Goal: Task Accomplishment & Management: Manage account settings

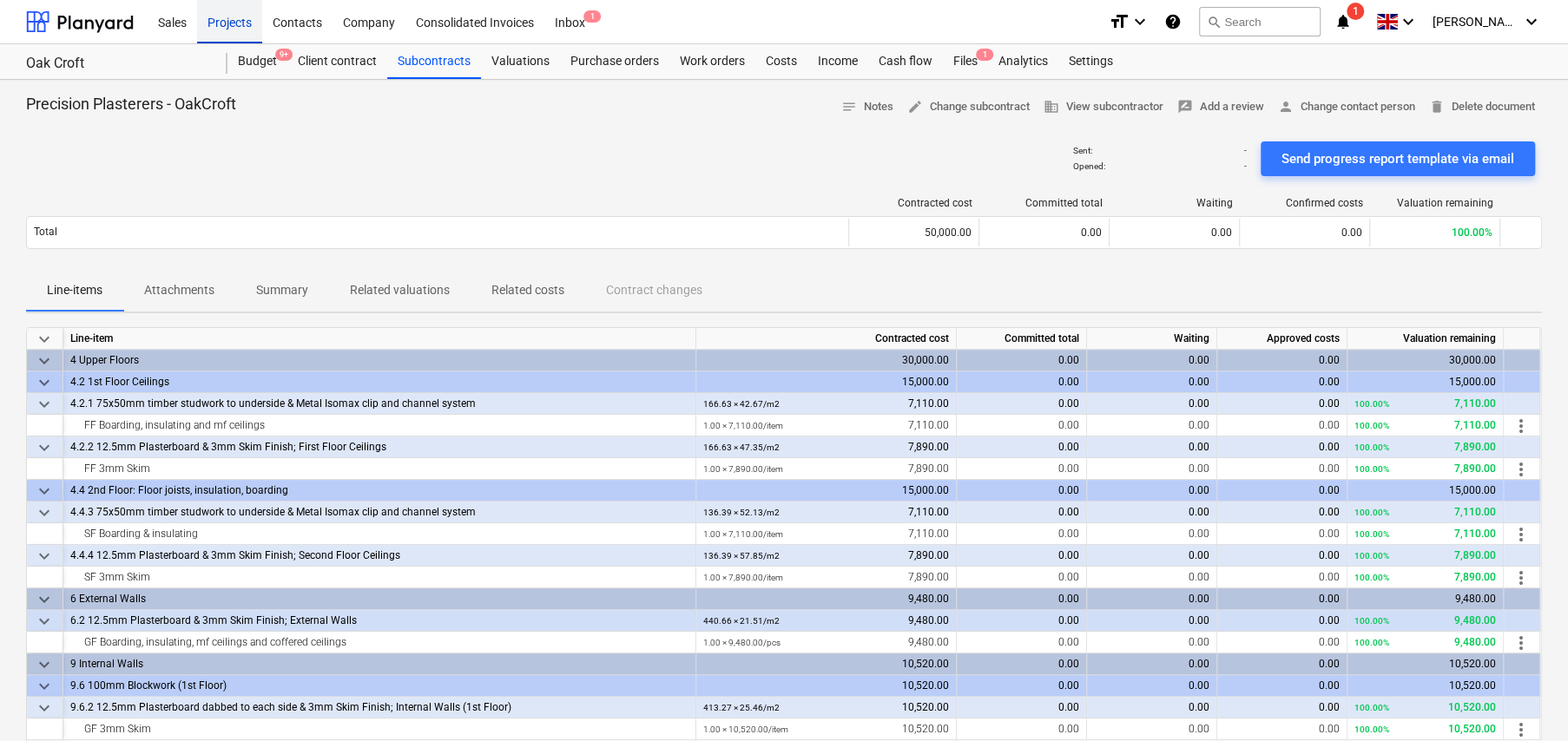
click at [232, 24] on div "Projects" at bounding box center [229, 21] width 65 height 44
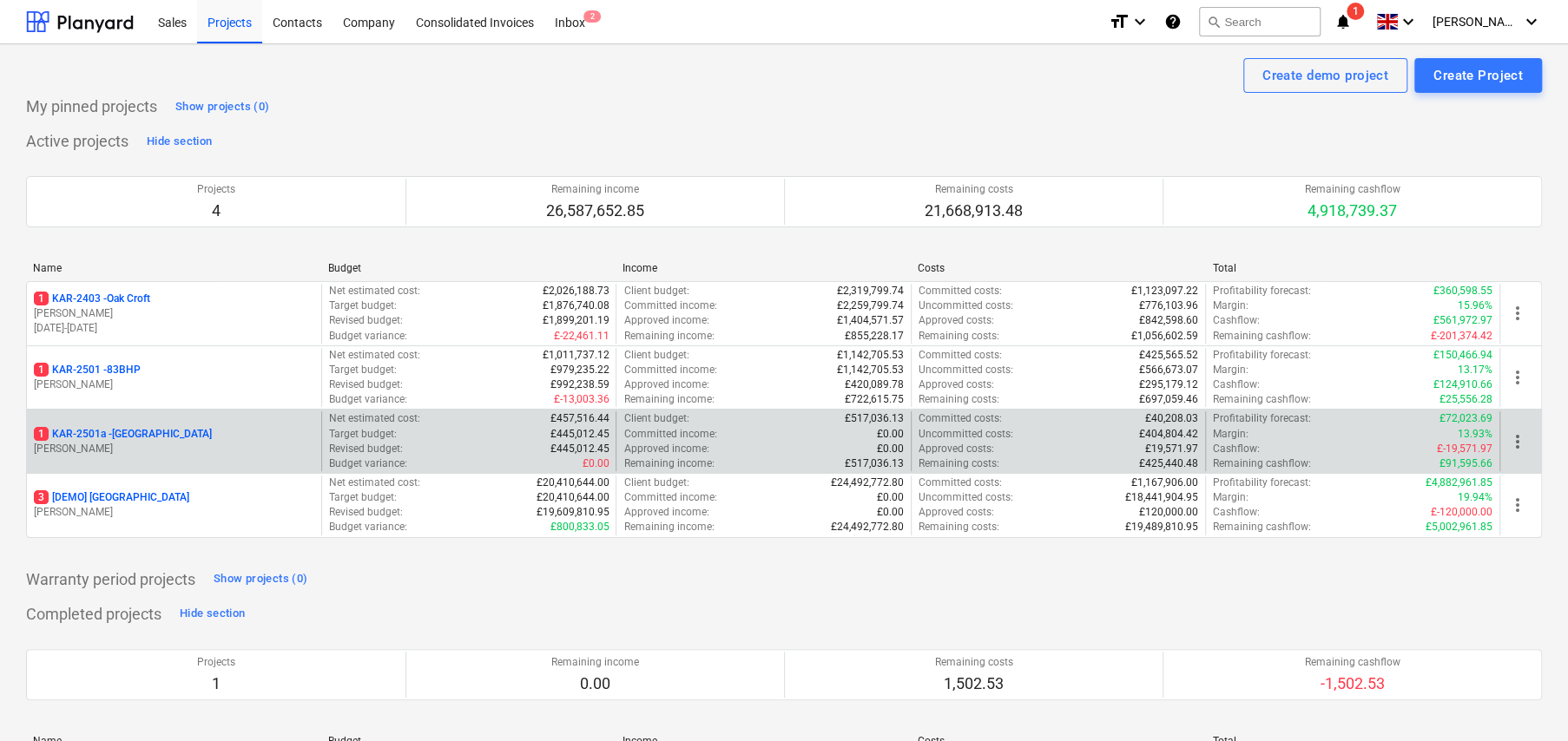
click at [161, 432] on p "1 KAR-2501a - [GEOGRAPHIC_DATA]" at bounding box center [123, 434] width 178 height 15
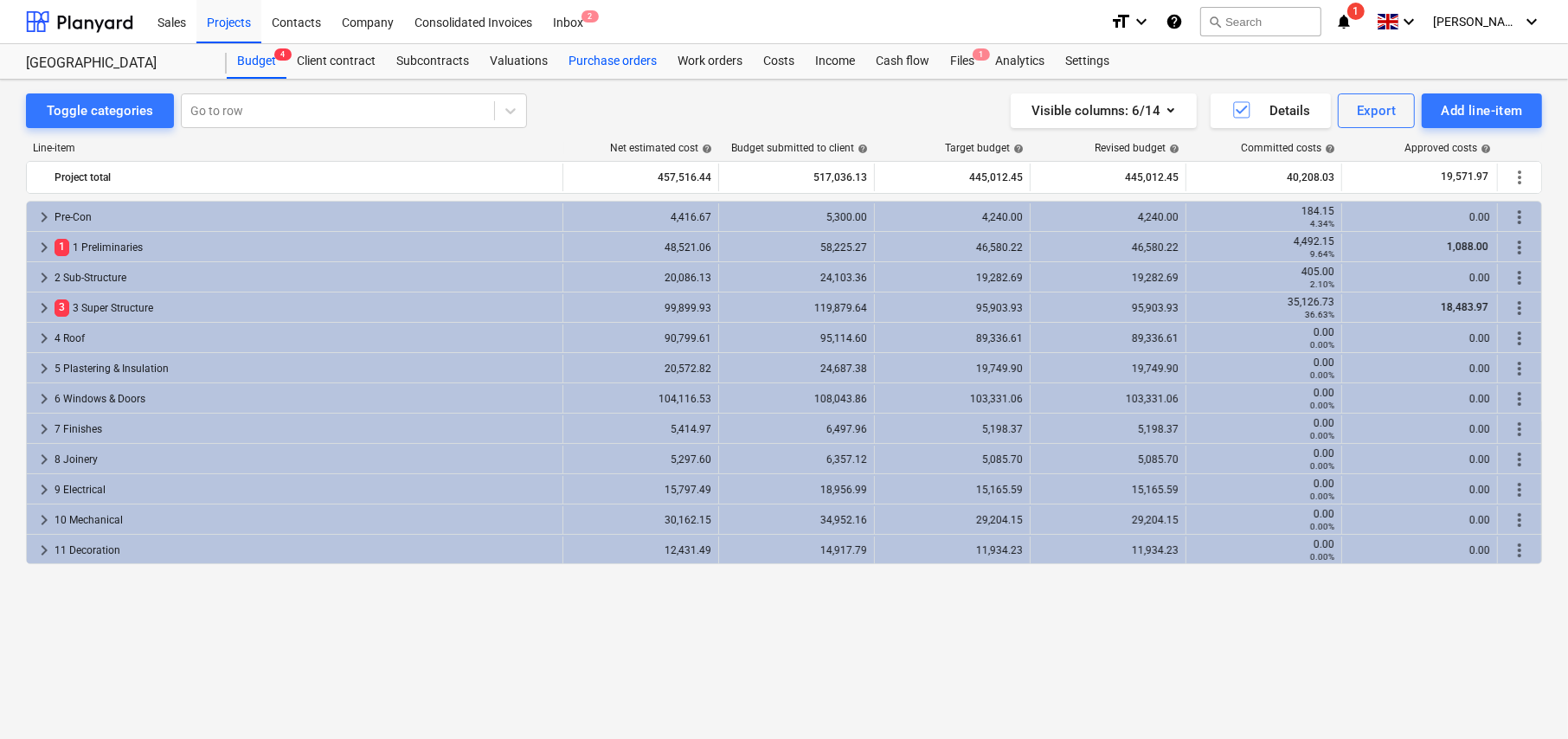
click at [622, 59] on div "Purchase orders" at bounding box center [613, 61] width 109 height 35
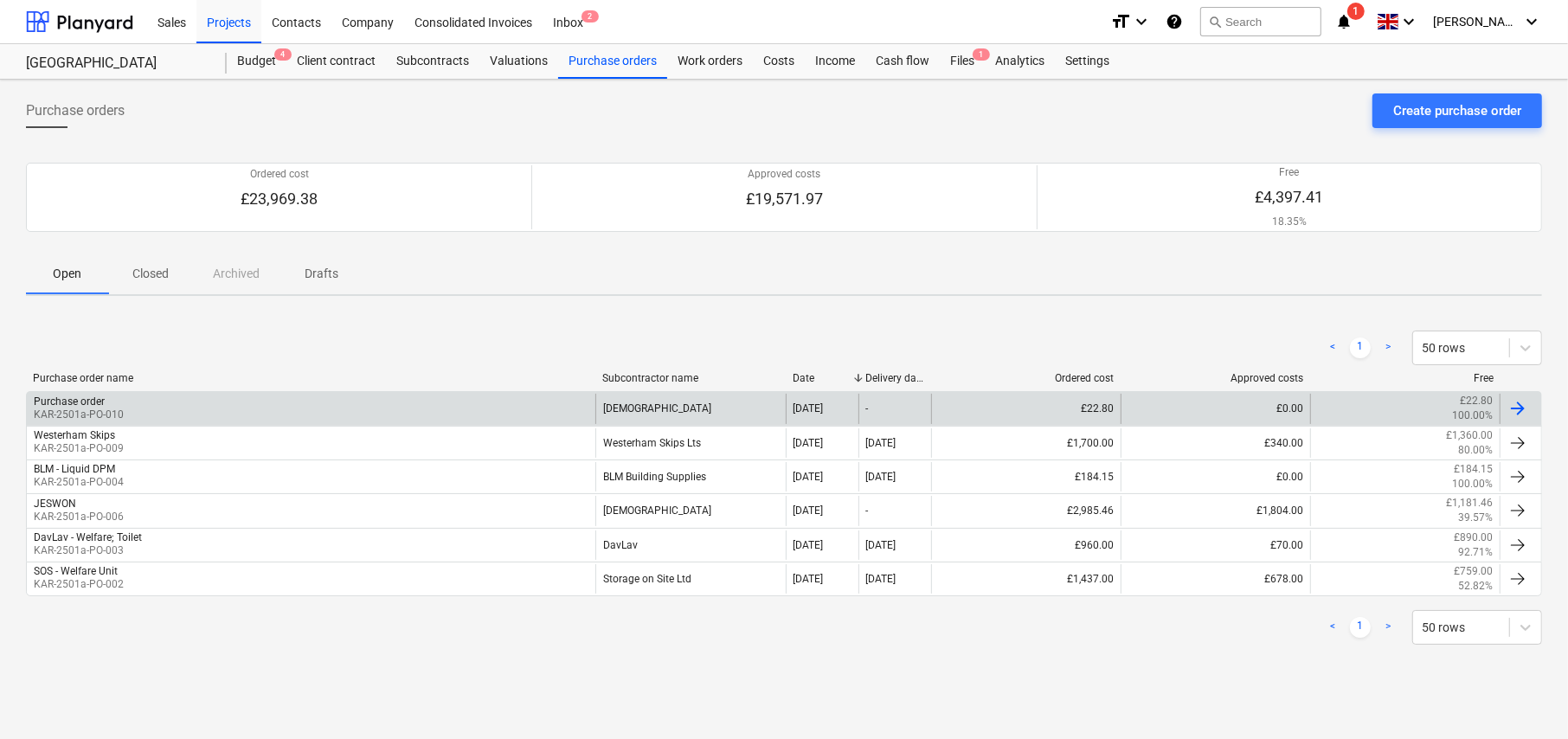
click at [265, 407] on div "Purchase order KAR-2501a-PO-010" at bounding box center [311, 408] width 568 height 30
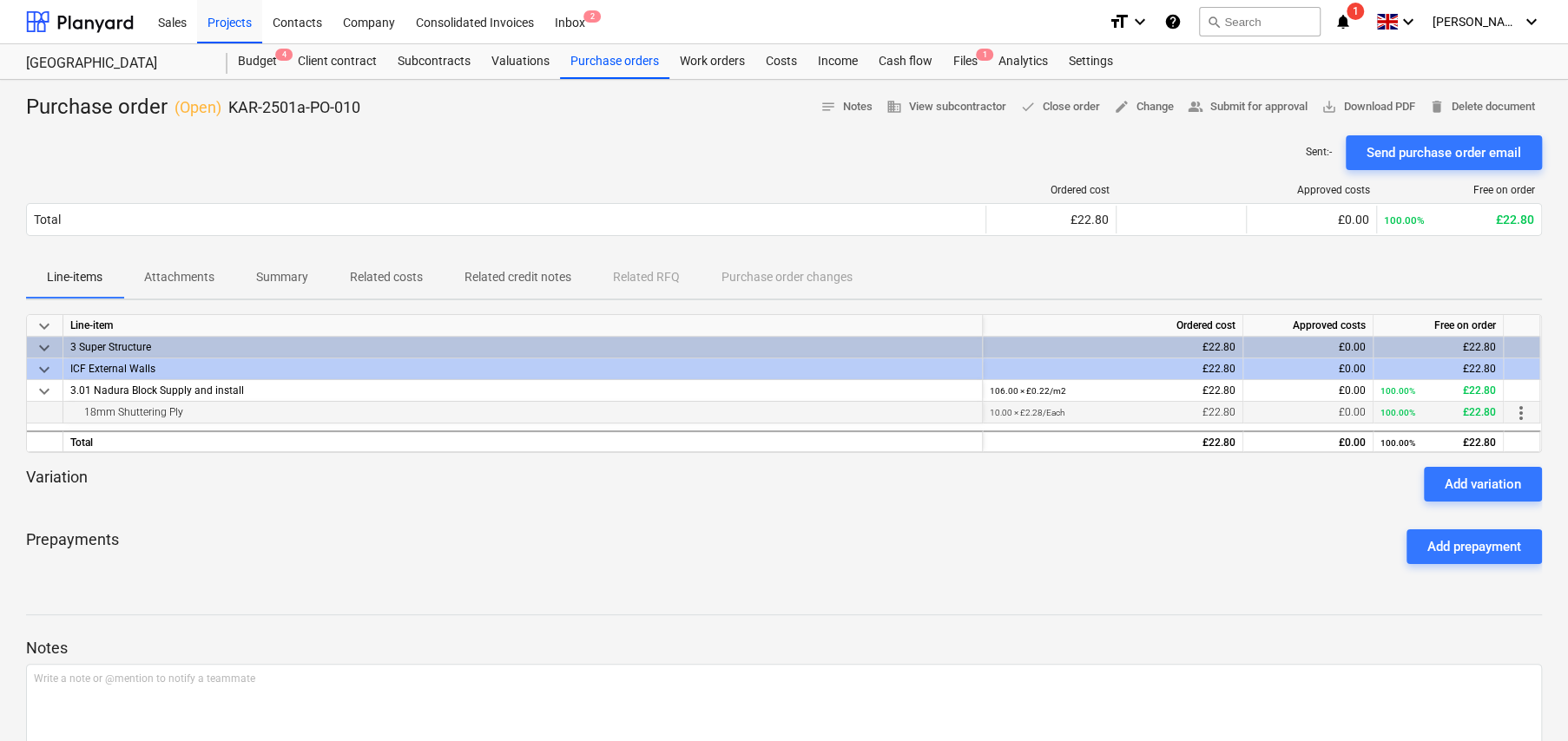
click at [1521, 408] on span "more_vert" at bounding box center [1520, 412] width 21 height 21
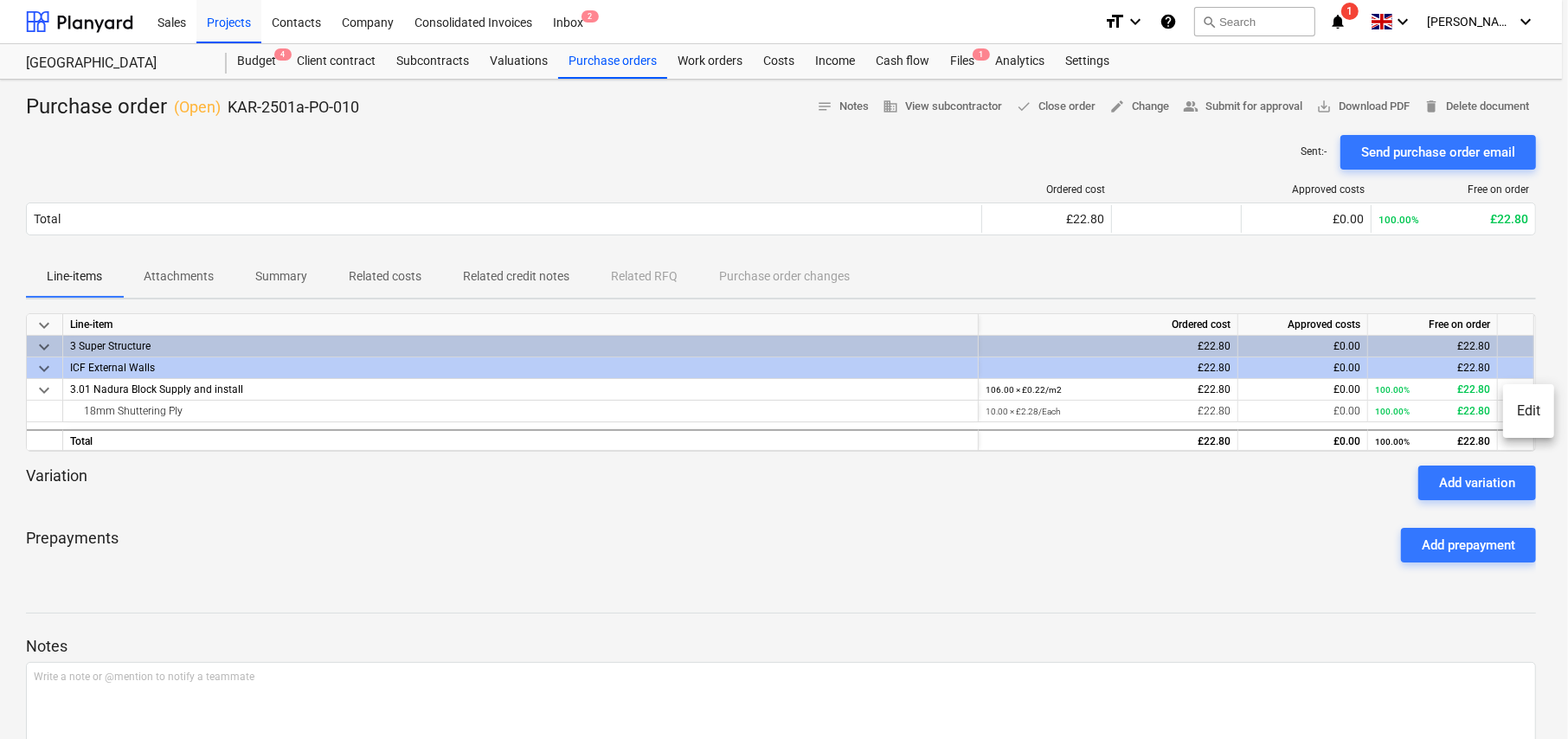
click at [1529, 409] on li "Edit" at bounding box center [1528, 411] width 51 height 40
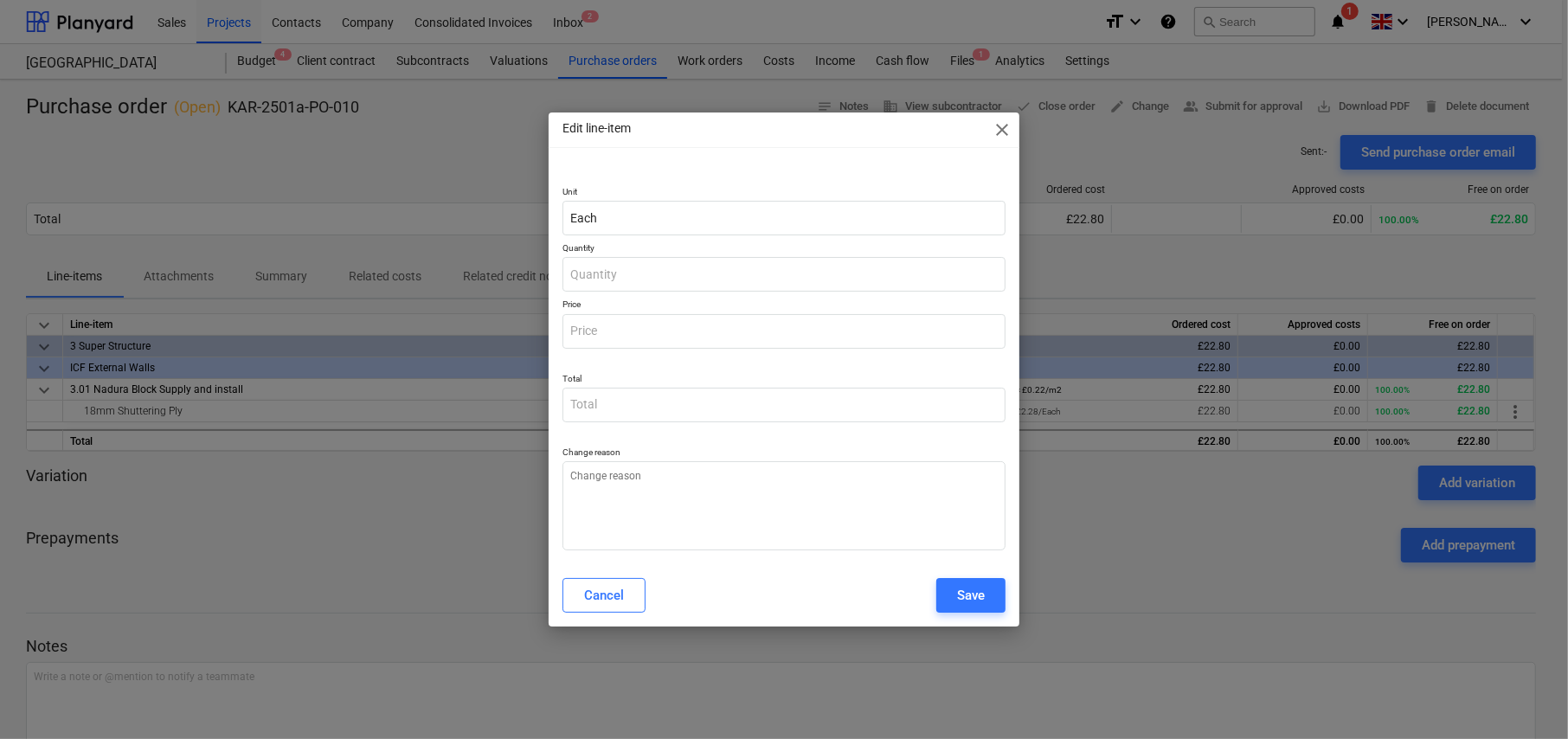
type textarea "x"
type input "10.00"
type input "2.28"
type input "22.80"
click at [616, 330] on input "2.28" at bounding box center [784, 331] width 443 height 35
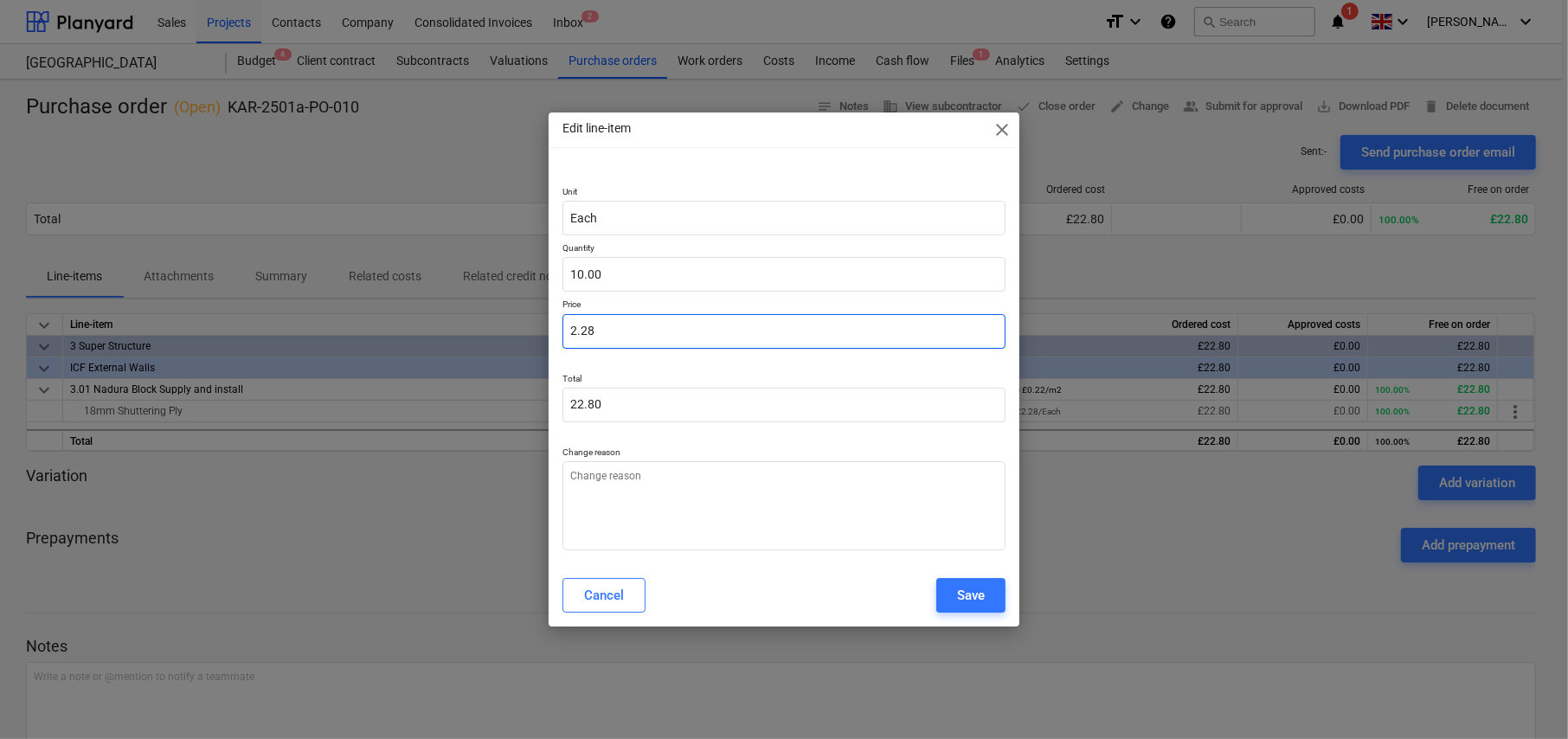
click at [616, 330] on input "2.28" at bounding box center [784, 331] width 443 height 35
type textarea "x"
type input "2"
type input "20.00"
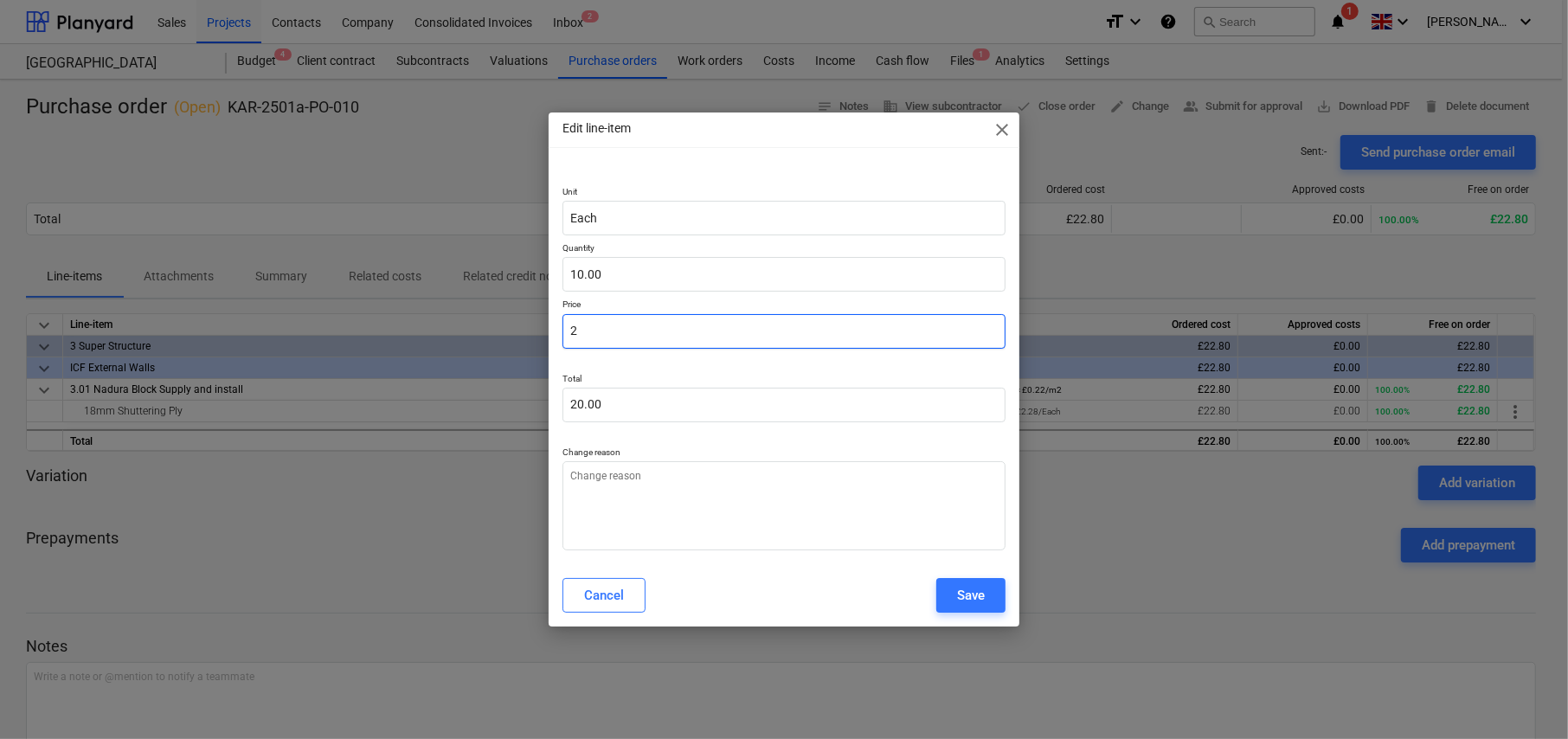
type textarea "x"
type input "22"
type input "220.00"
type textarea "x"
type input "22."
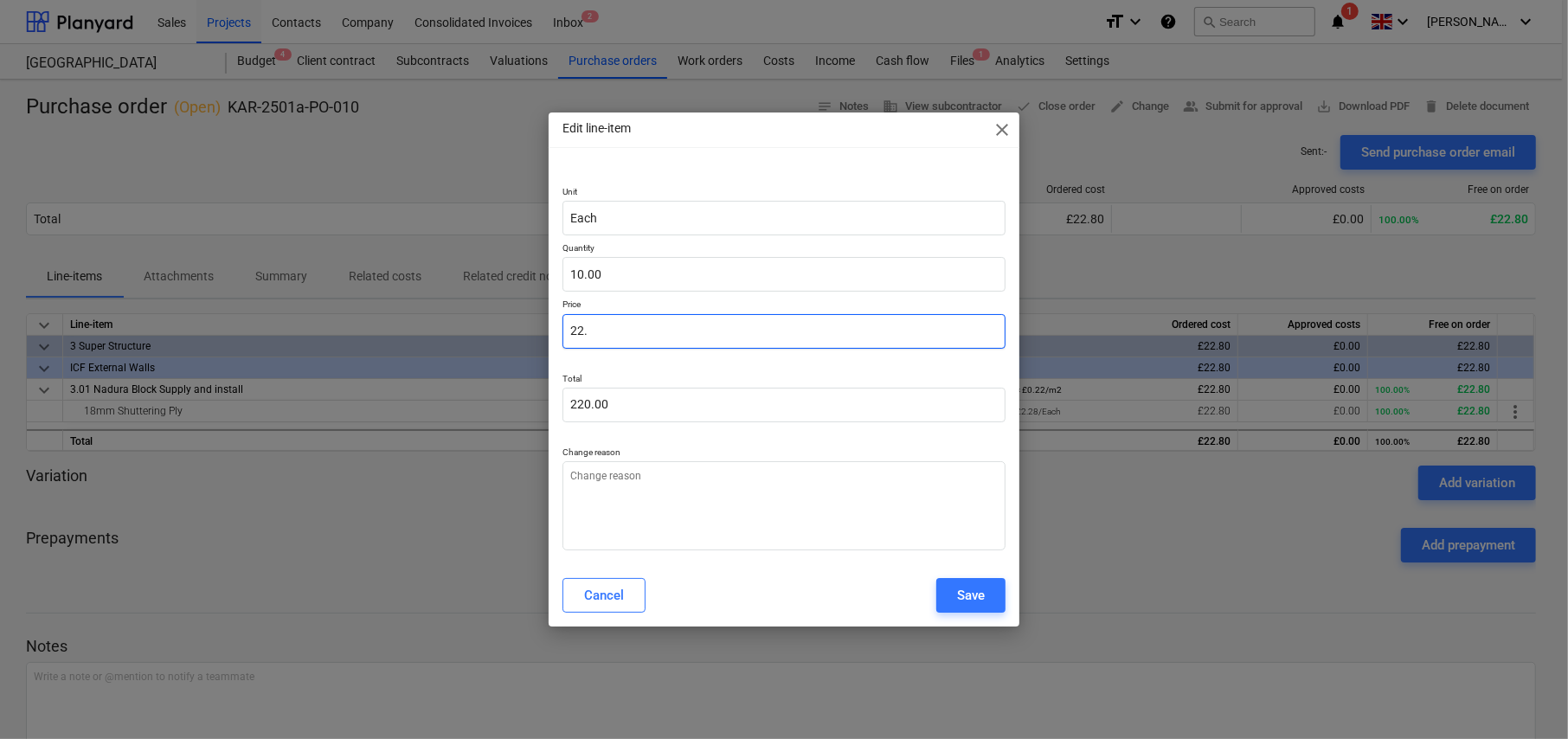
type textarea "x"
type input "22.5"
type input "225.00"
type input "22.5"
type textarea "x"
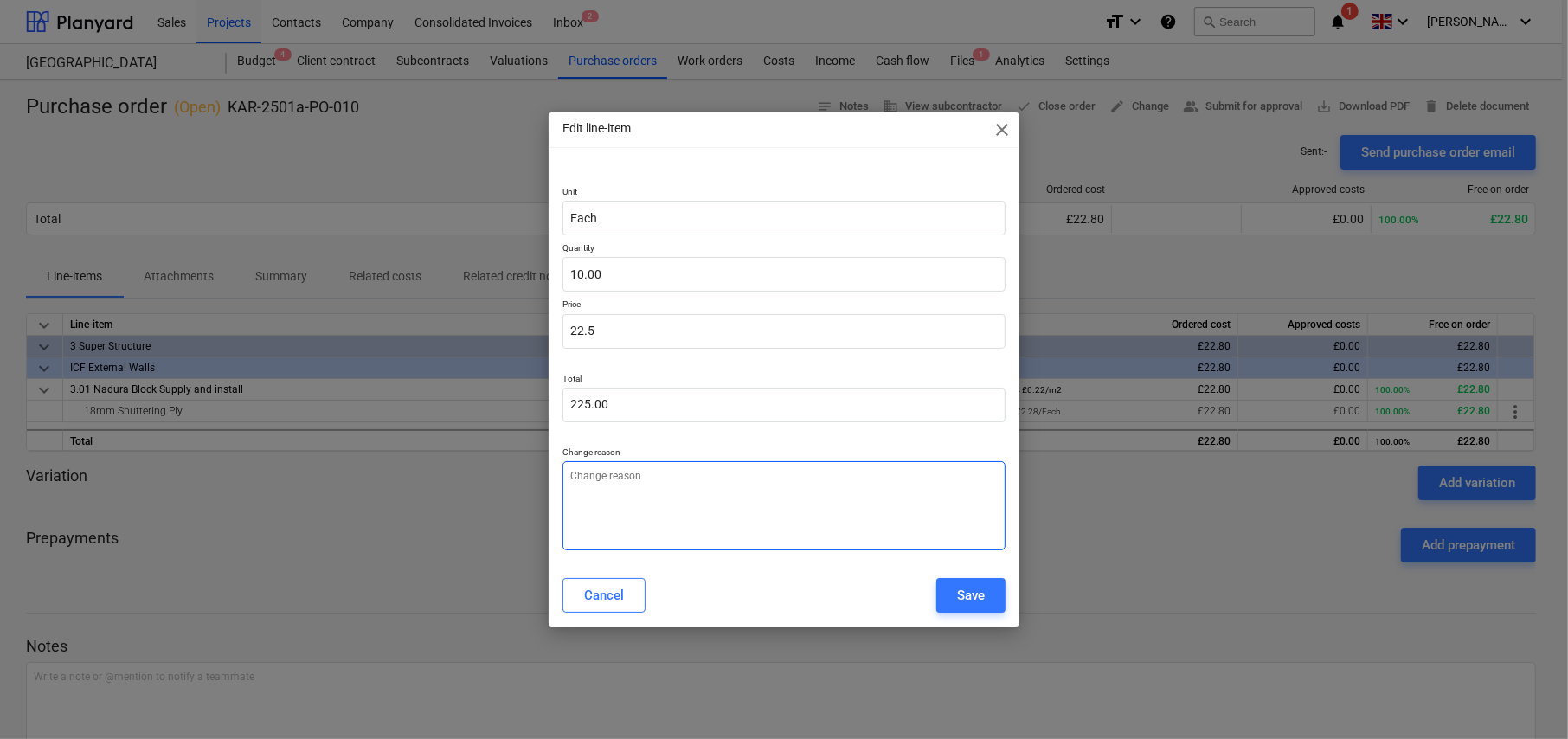
type input "22.50"
click at [789, 500] on textarea at bounding box center [784, 506] width 443 height 89
type textarea "x"
type textarea "S"
type textarea "x"
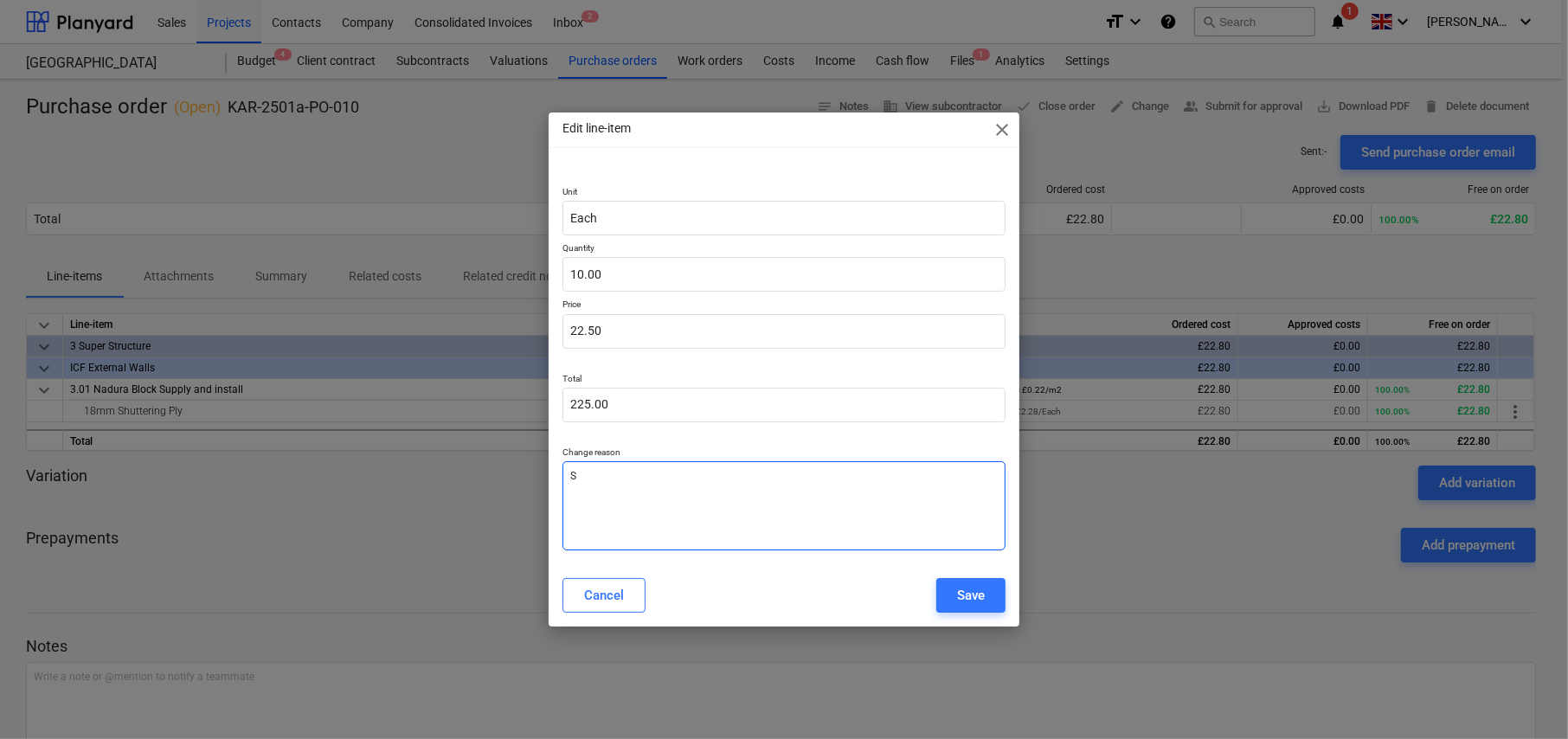
type textarea "Sh"
type textarea "x"
type textarea "Sha"
type textarea "x"
type textarea "Shaz"
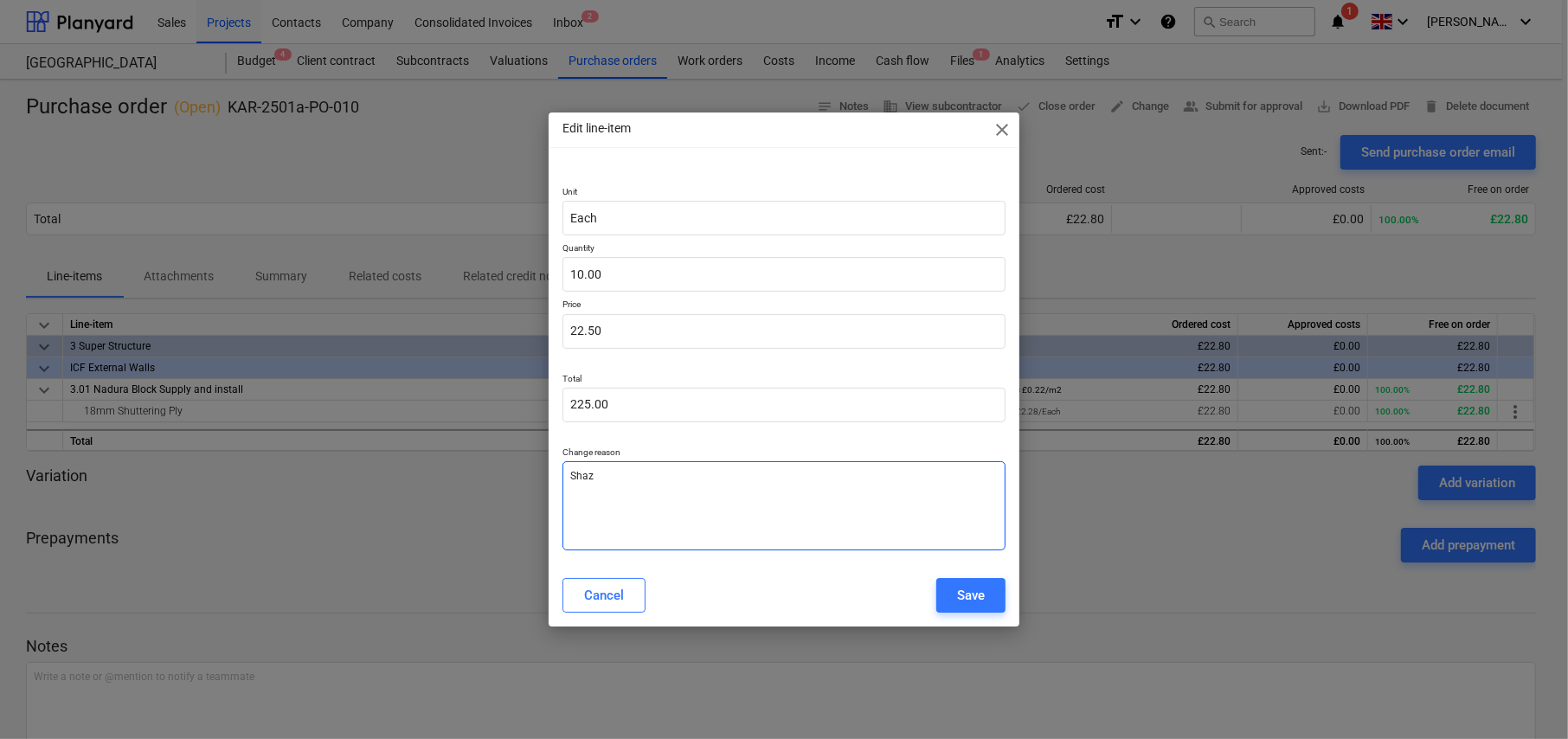
type textarea "x"
type textarea "Shaz."
type textarea "x"
type textarea "Shaz.."
type textarea "x"
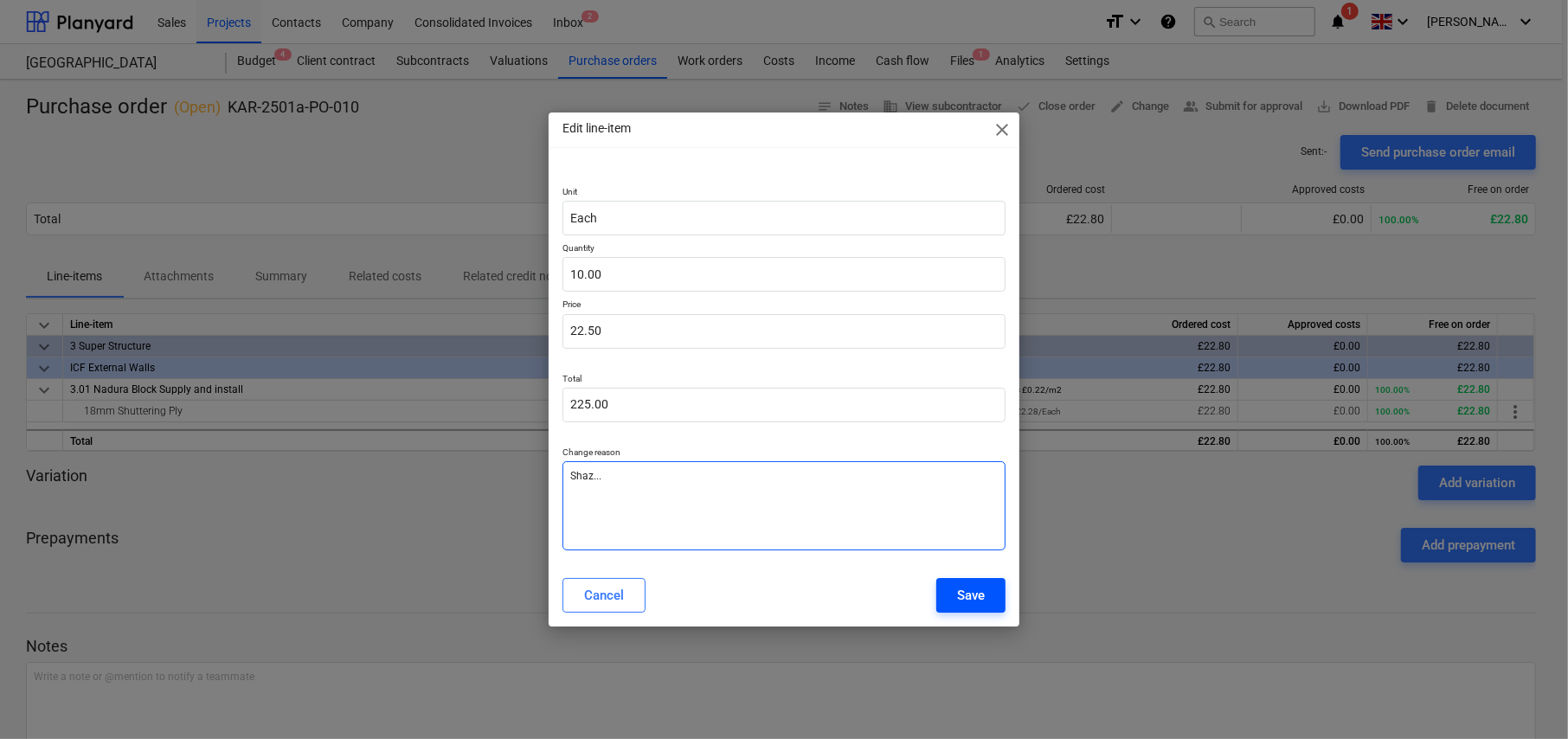
type textarea "Shaz..."
click at [972, 610] on button "Save" at bounding box center [971, 595] width 70 height 35
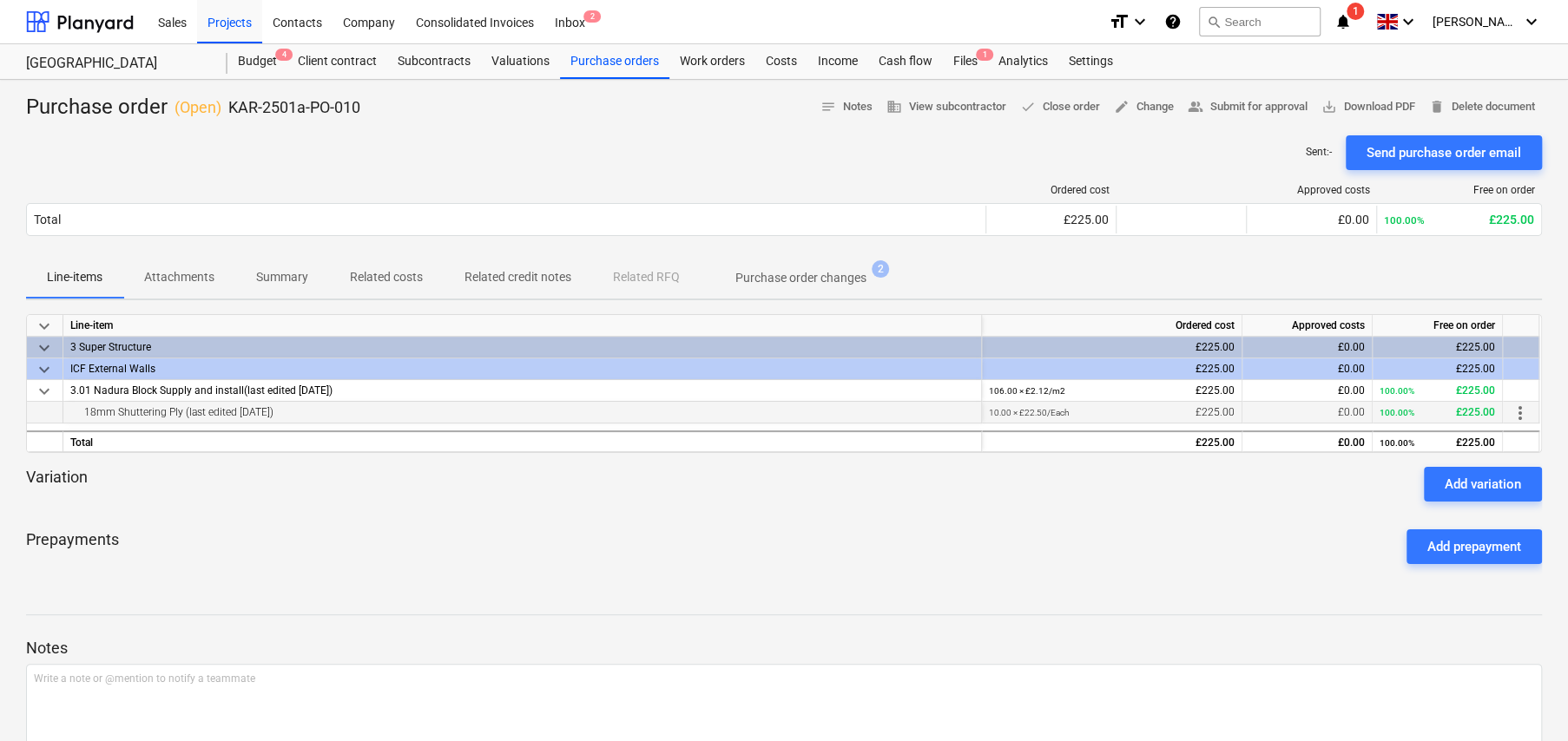
click at [1521, 408] on span "more_vert" at bounding box center [1519, 412] width 21 height 21
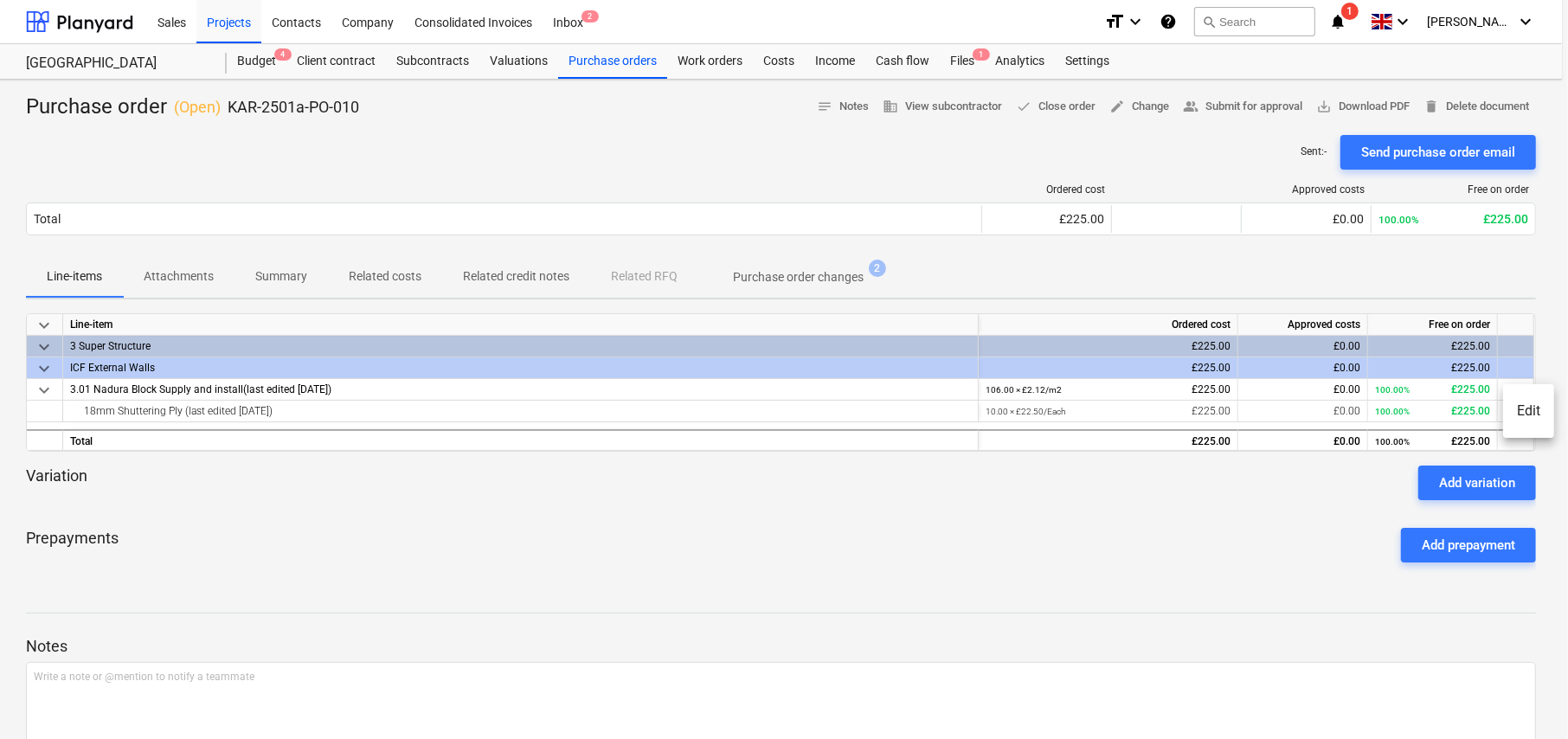
click at [1538, 408] on li "Edit" at bounding box center [1528, 411] width 51 height 40
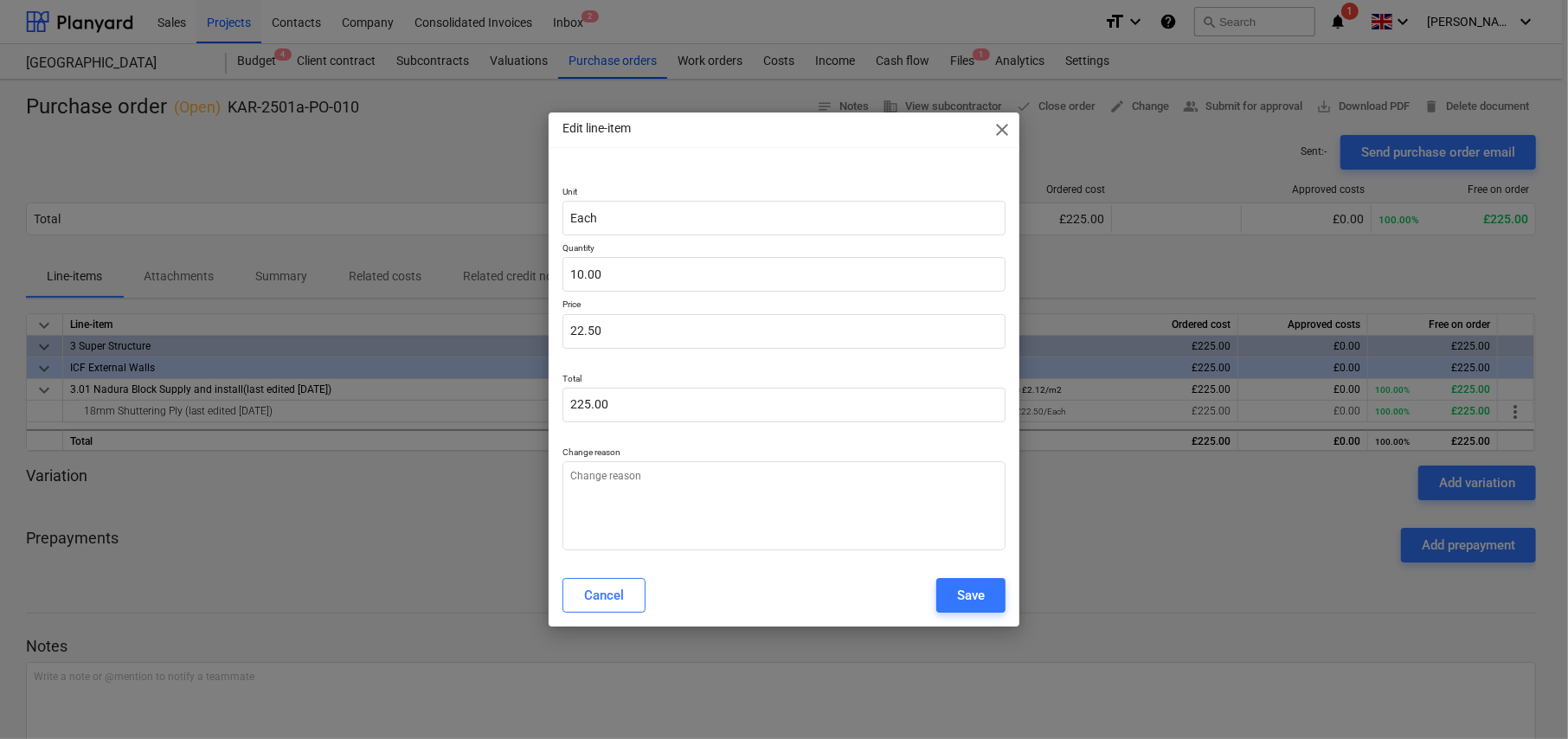
type textarea "x"
click at [636, 393] on input "225" at bounding box center [784, 404] width 443 height 35
type input "225.00"
click at [1001, 130] on span "close" at bounding box center [1002, 129] width 21 height 21
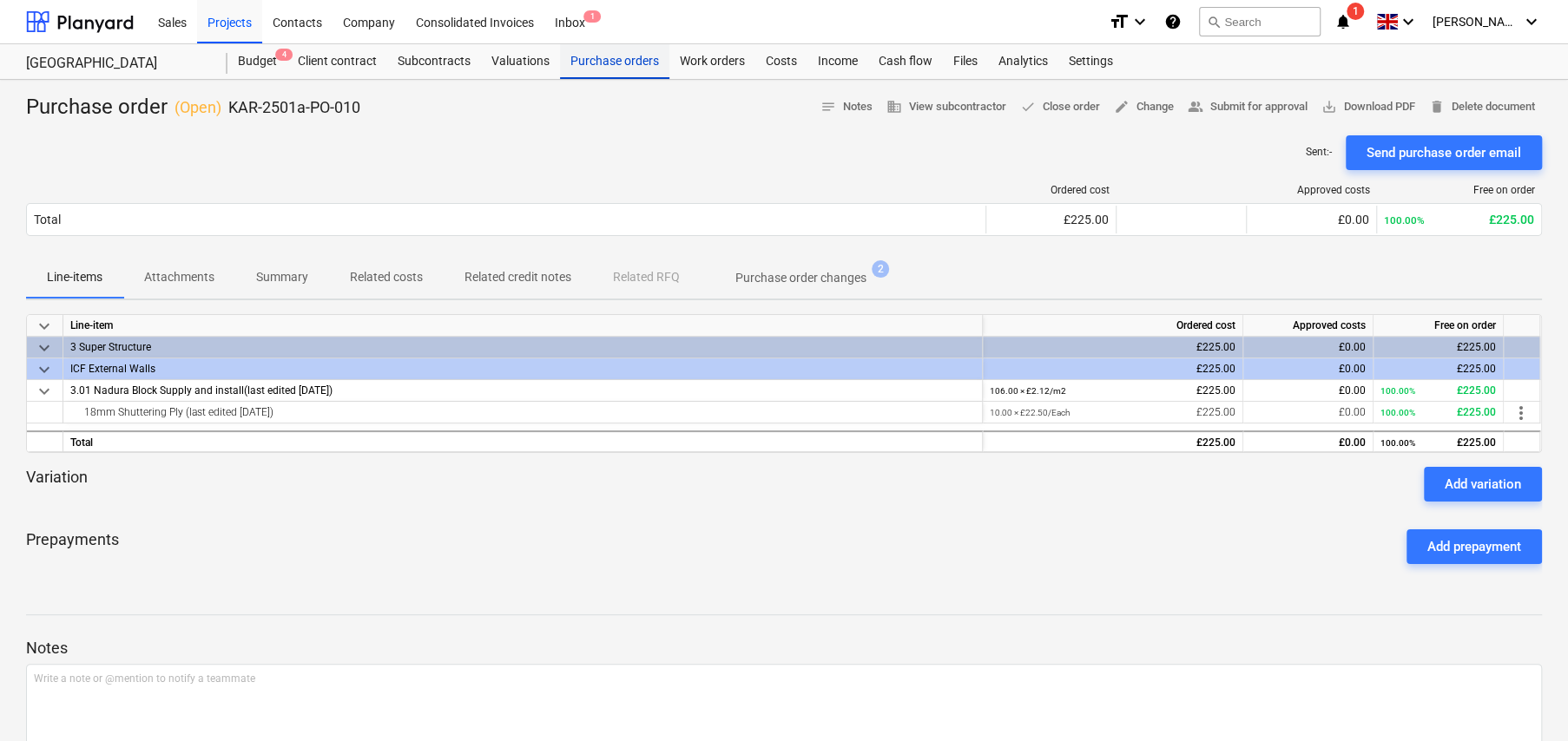
click at [599, 59] on div "Purchase orders" at bounding box center [615, 61] width 110 height 35
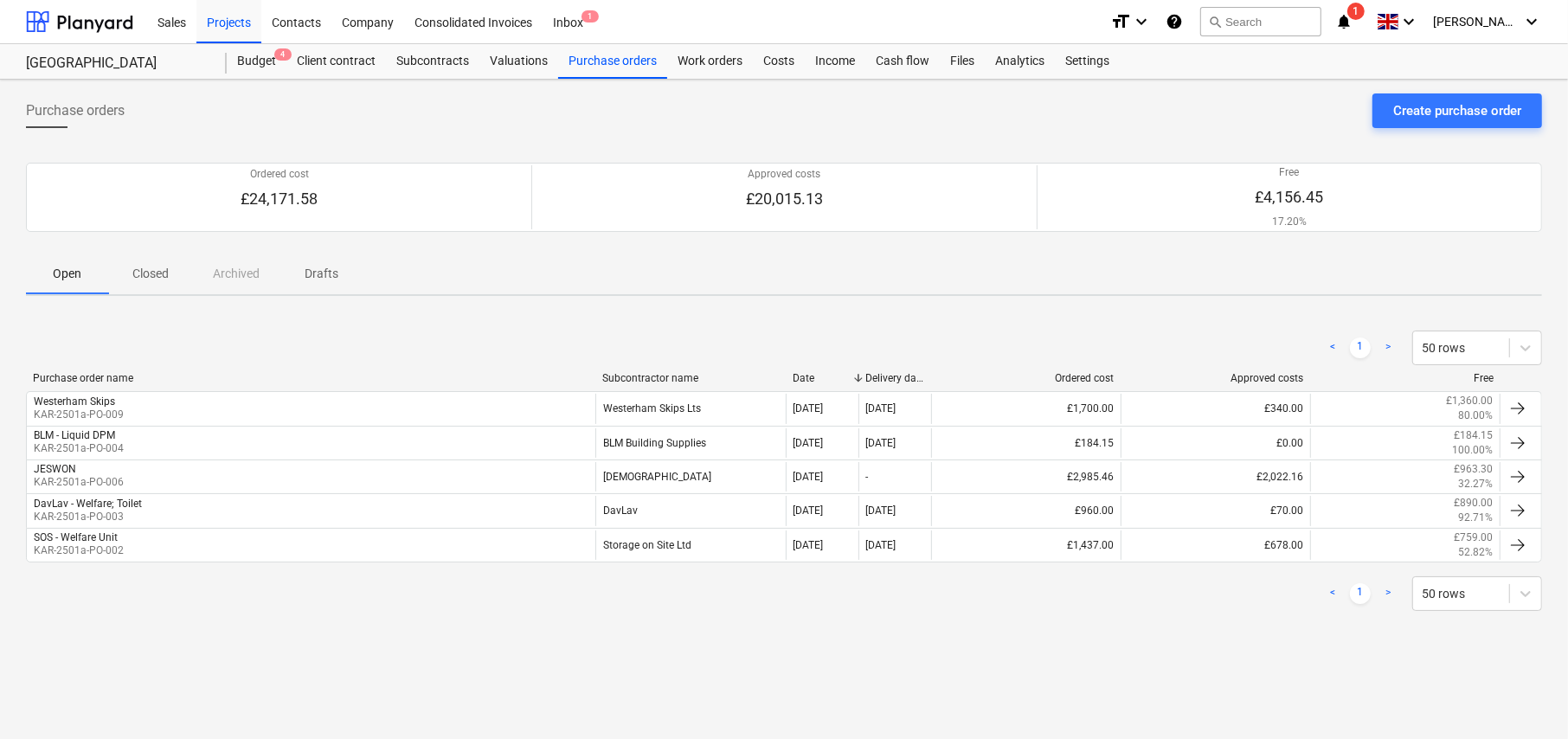
click at [315, 279] on p "Drafts" at bounding box center [322, 274] width 42 height 18
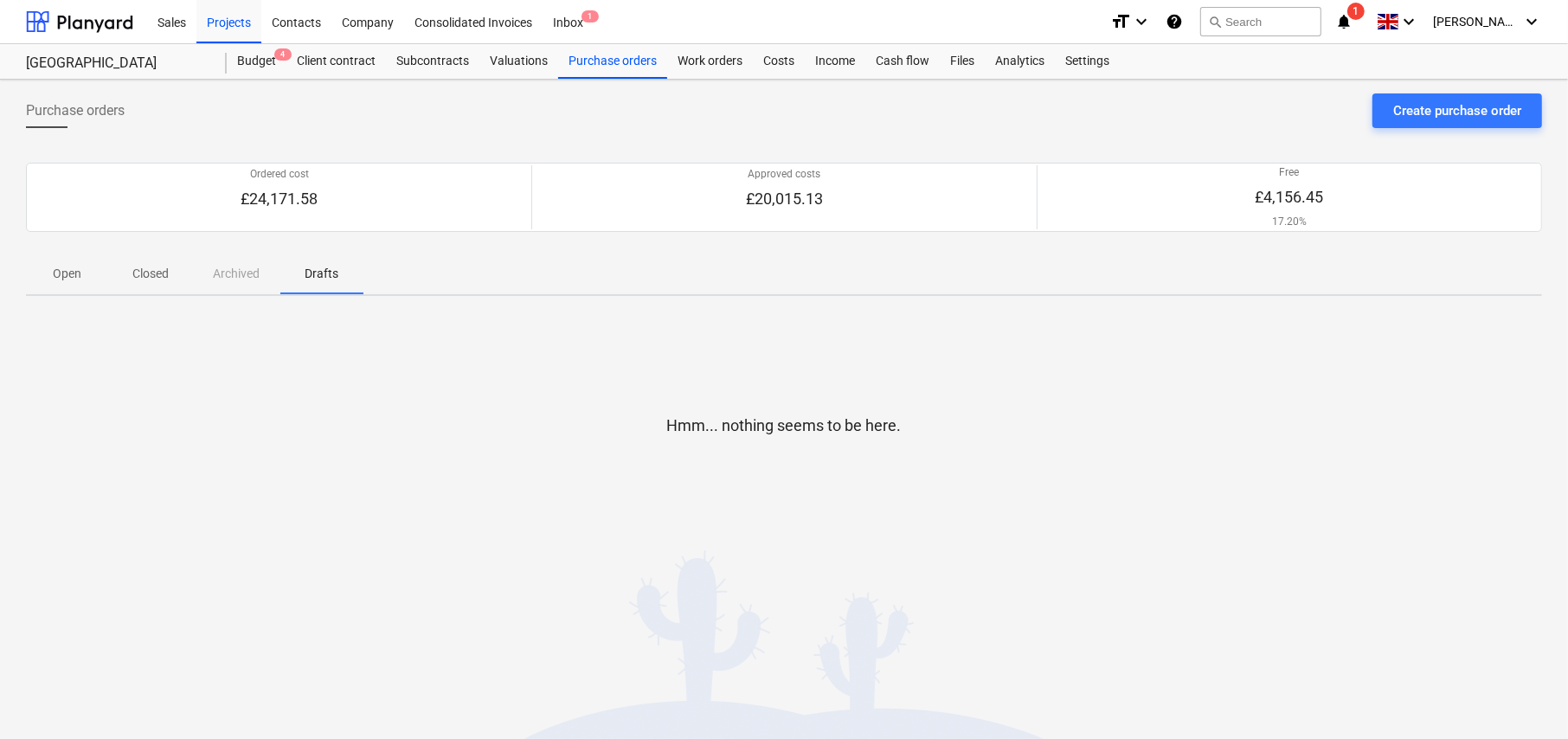
click at [66, 269] on p "Open" at bounding box center [68, 274] width 42 height 18
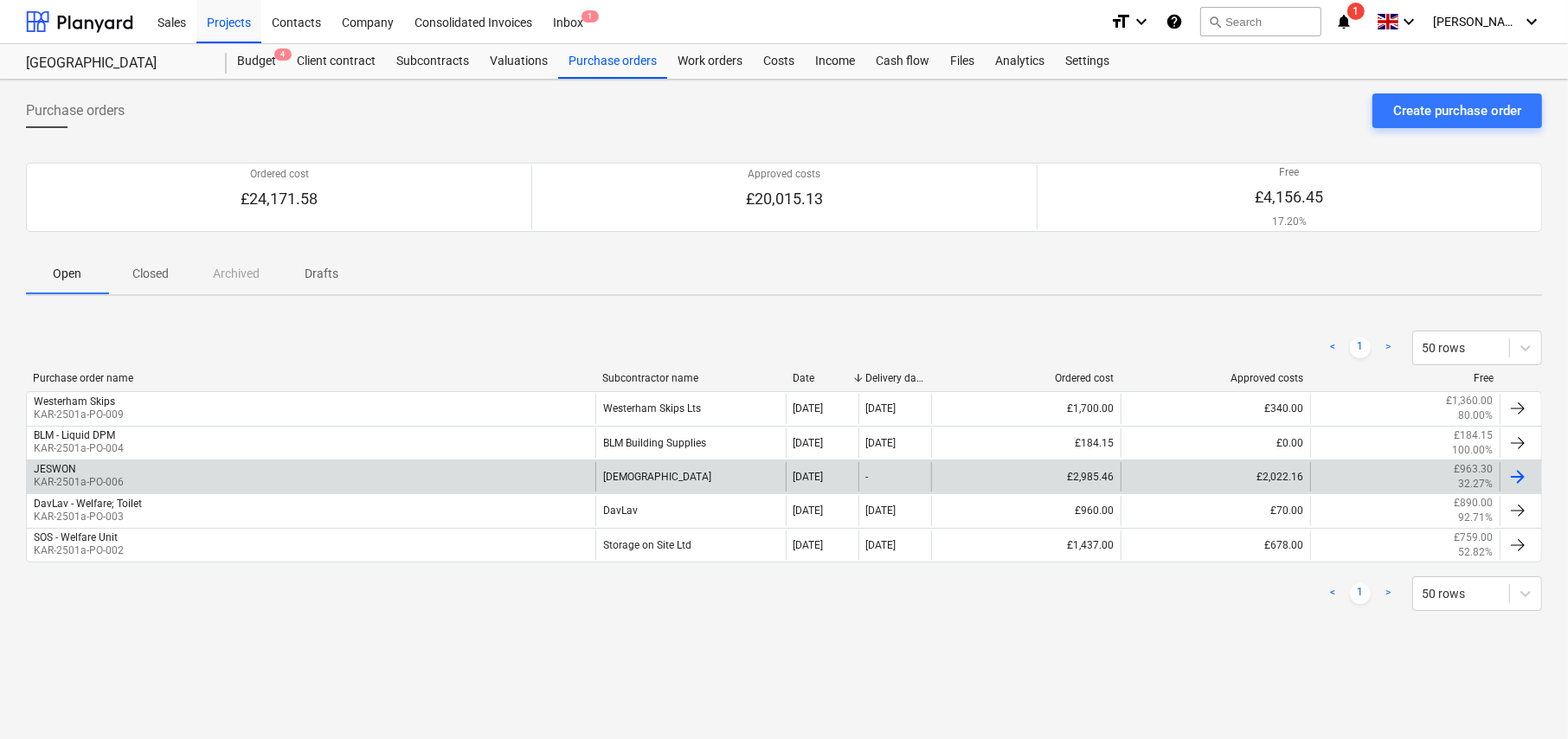
click at [157, 476] on div "JESWON KAR-2501a-PO-006" at bounding box center [311, 477] width 568 height 30
